Goal: Task Accomplishment & Management: Use online tool/utility

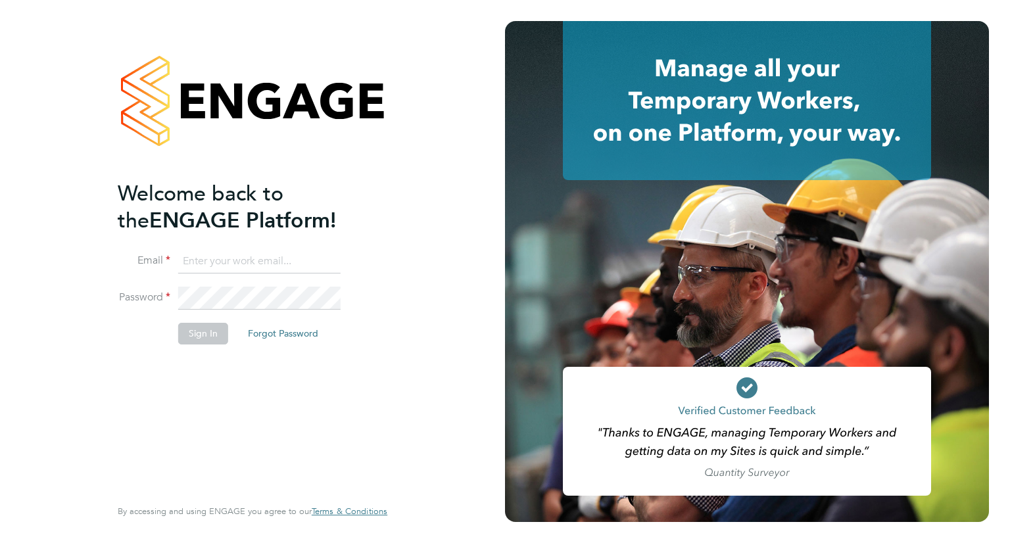
drag, startPoint x: 42, startPoint y: 155, endPoint x: 173, endPoint y: 286, distance: 185.5
click at [43, 155] on div "Welcome back to the ENGAGE Platform! Email Password Sign In Forgot Password Ent…" at bounding box center [252, 271] width 505 height 543
drag, startPoint x: 237, startPoint y: 268, endPoint x: 258, endPoint y: 262, distance: 22.7
click at [237, 268] on input at bounding box center [259, 262] width 162 height 24
type input "[PERSON_NAME][EMAIL_ADDRESS][PERSON_NAME][DOMAIN_NAME]"
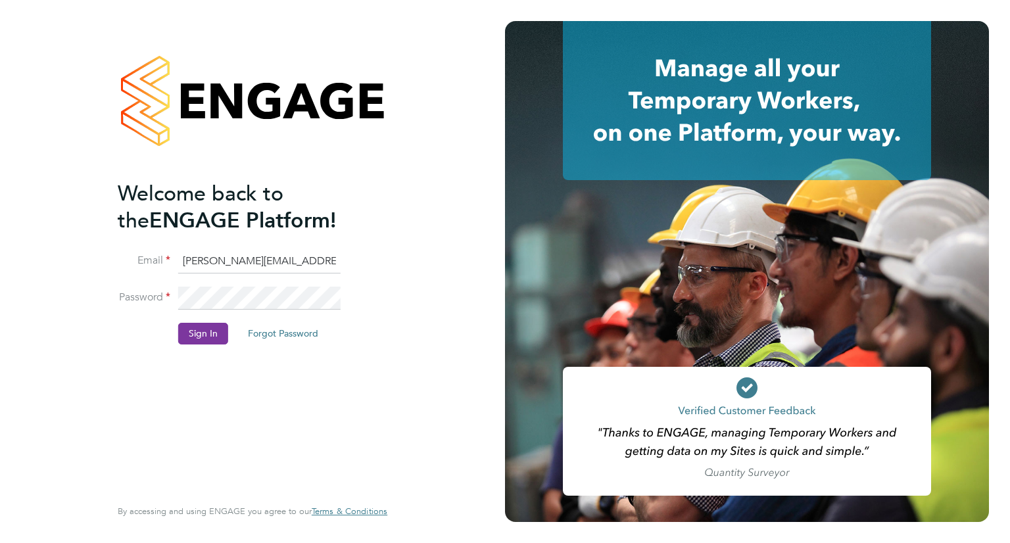
drag, startPoint x: 199, startPoint y: 319, endPoint x: 193, endPoint y: 343, distance: 24.3
click at [198, 331] on fieldset "Email lizzie.lee@buildrec.com Password Sign In Forgot Password" at bounding box center [246, 304] width 256 height 108
click at [195, 343] on button "Sign In" at bounding box center [203, 333] width 50 height 21
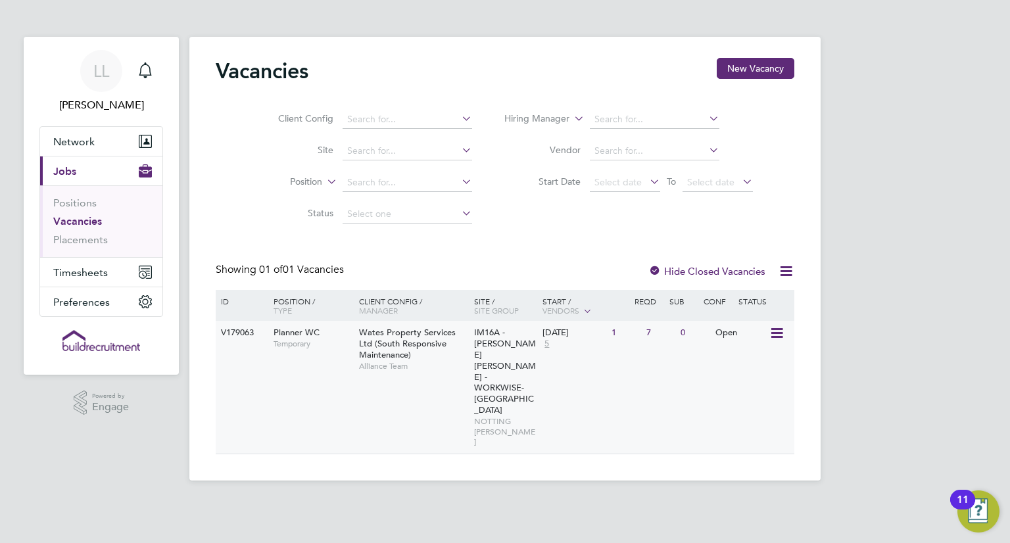
click at [430, 388] on div "V179063 Planner WC Temporary Wates Property Services Ltd (South Responsive Main…" at bounding box center [505, 387] width 579 height 133
click at [585, 310] on icon at bounding box center [587, 310] width 12 height 12
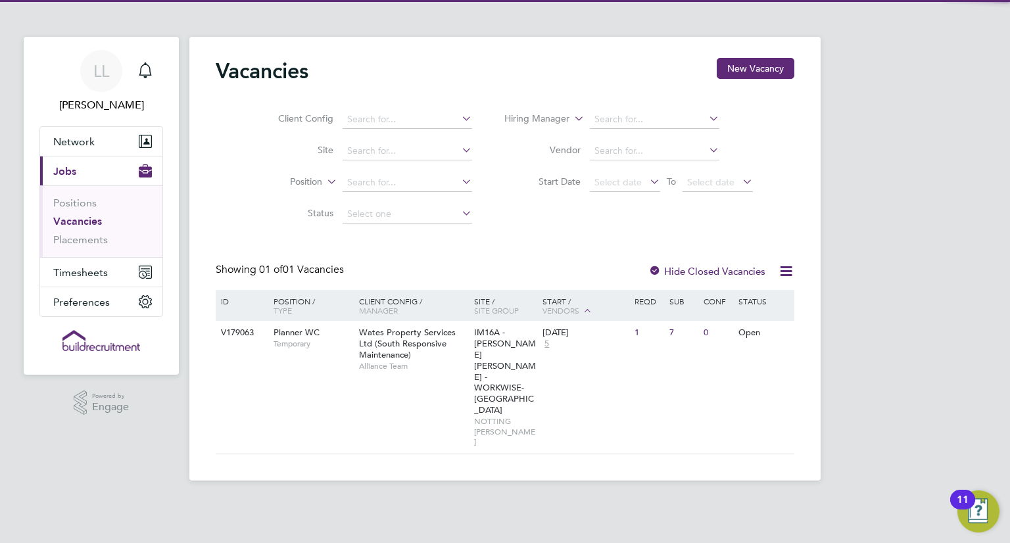
click at [587, 308] on icon at bounding box center [587, 310] width 12 height 12
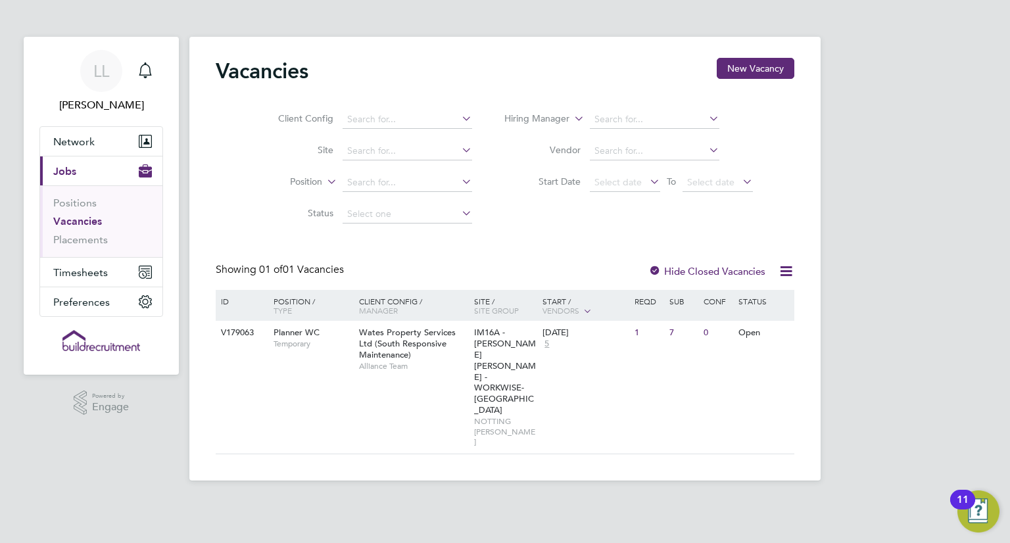
click at [947, 240] on div "LL Lizzie Lee Notifications Applications: Network Businesses Sites Workers Cont…" at bounding box center [505, 251] width 1010 height 502
click at [544, 344] on span "5" at bounding box center [547, 344] width 9 height 11
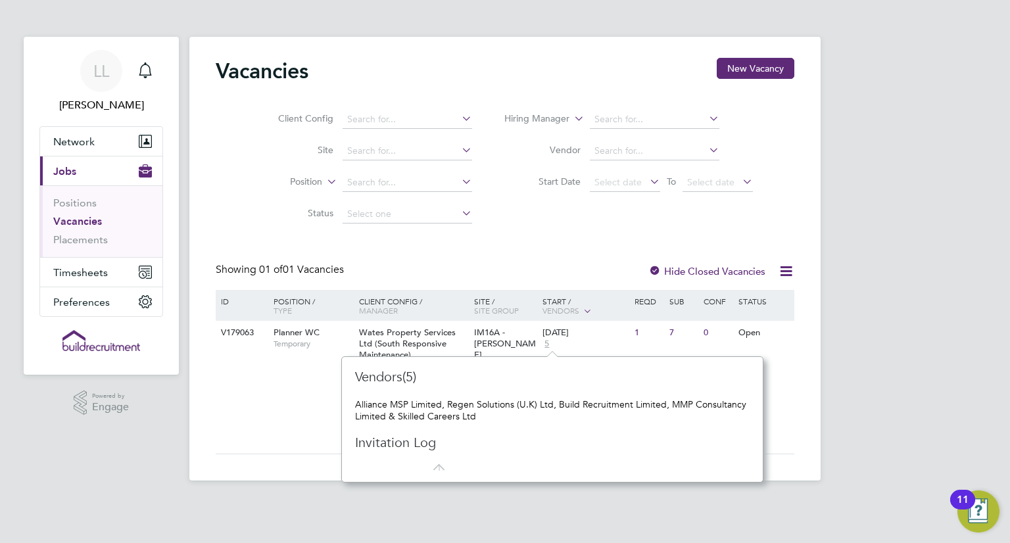
click at [294, 466] on html "LL Lizzie Lee Notifications Applications: Network Businesses Sites Workers Cont…" at bounding box center [505, 251] width 1010 height 502
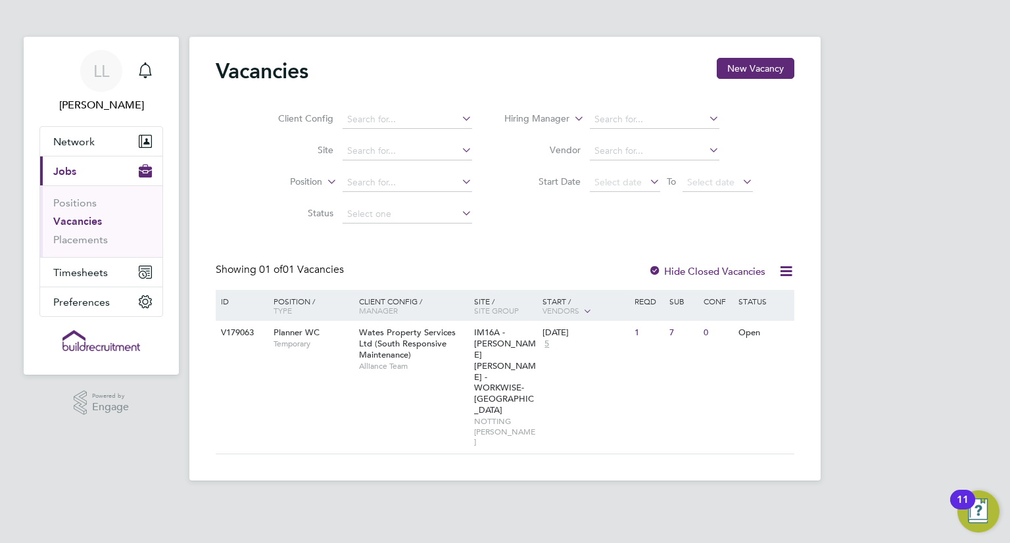
click at [960, 69] on div "LL Lizzie Lee Notifications Applications: Network Businesses Sites Workers Cont…" at bounding box center [505, 251] width 1010 height 502
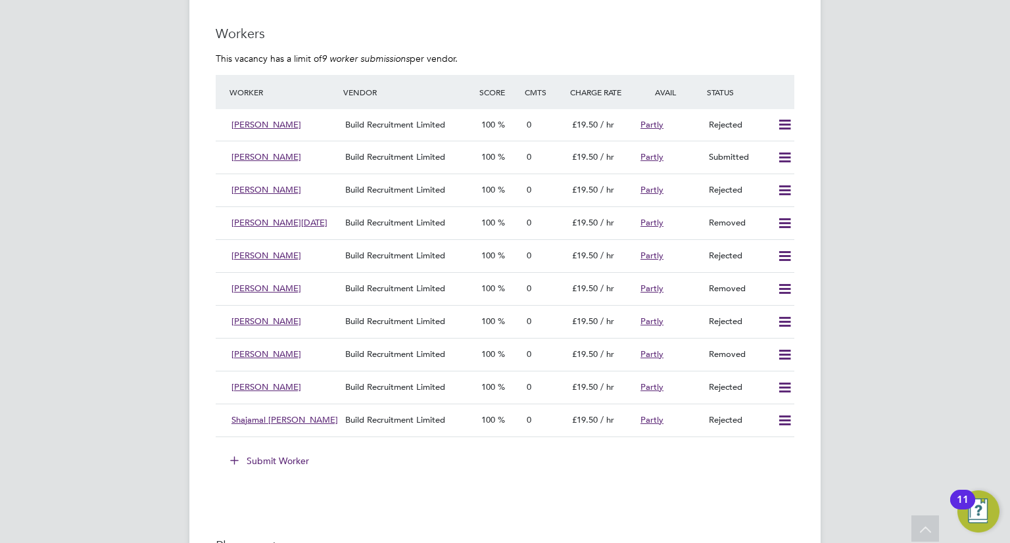
drag, startPoint x: 107, startPoint y: 341, endPoint x: 110, endPoint y: 331, distance: 11.2
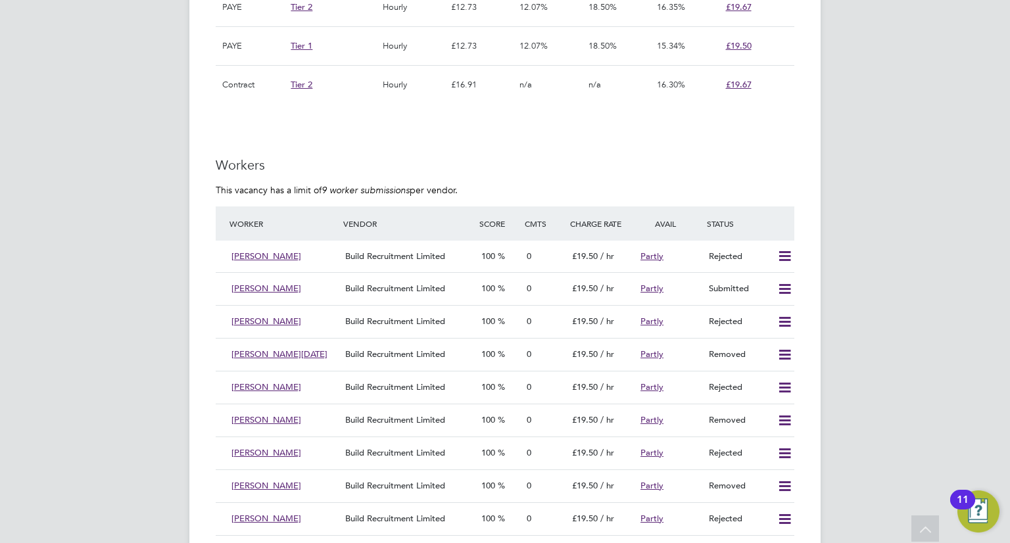
click at [84, 207] on div "LL [PERSON_NAME] Notifications Applications: Network Businesses Sites Workers C…" at bounding box center [505, 80] width 1010 height 2133
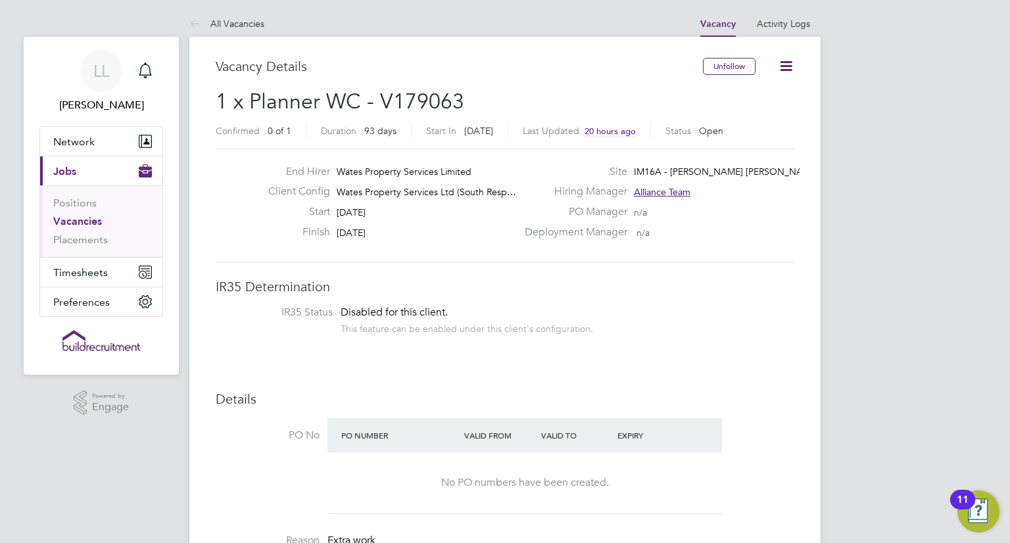
click at [792, 71] on icon at bounding box center [786, 66] width 16 height 16
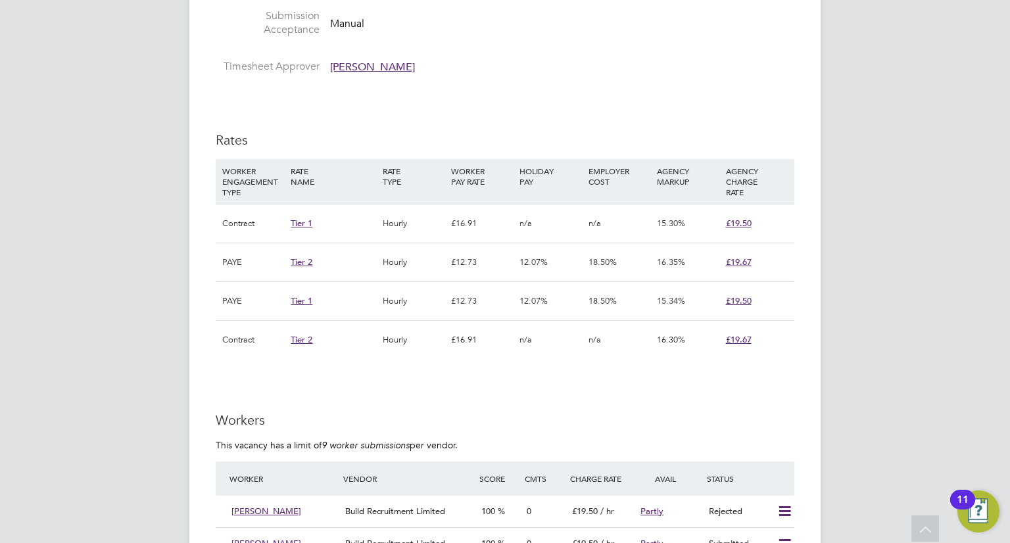
click at [99, 234] on div "LL [PERSON_NAME] Notifications Applications: Network Businesses Sites Workers C…" at bounding box center [505, 335] width 1010 height 2133
